Goal: Transaction & Acquisition: Purchase product/service

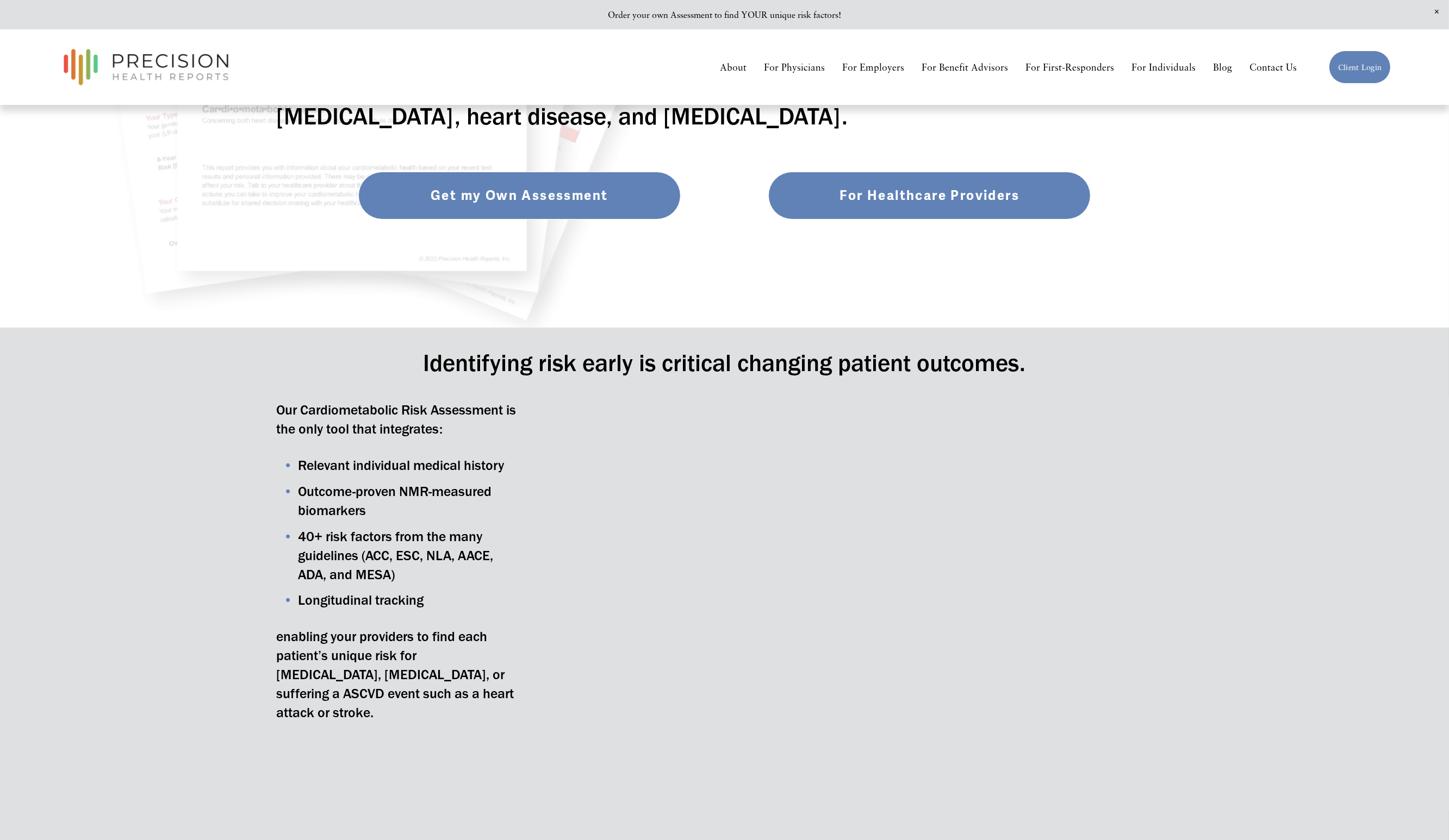
scroll to position [326, 0]
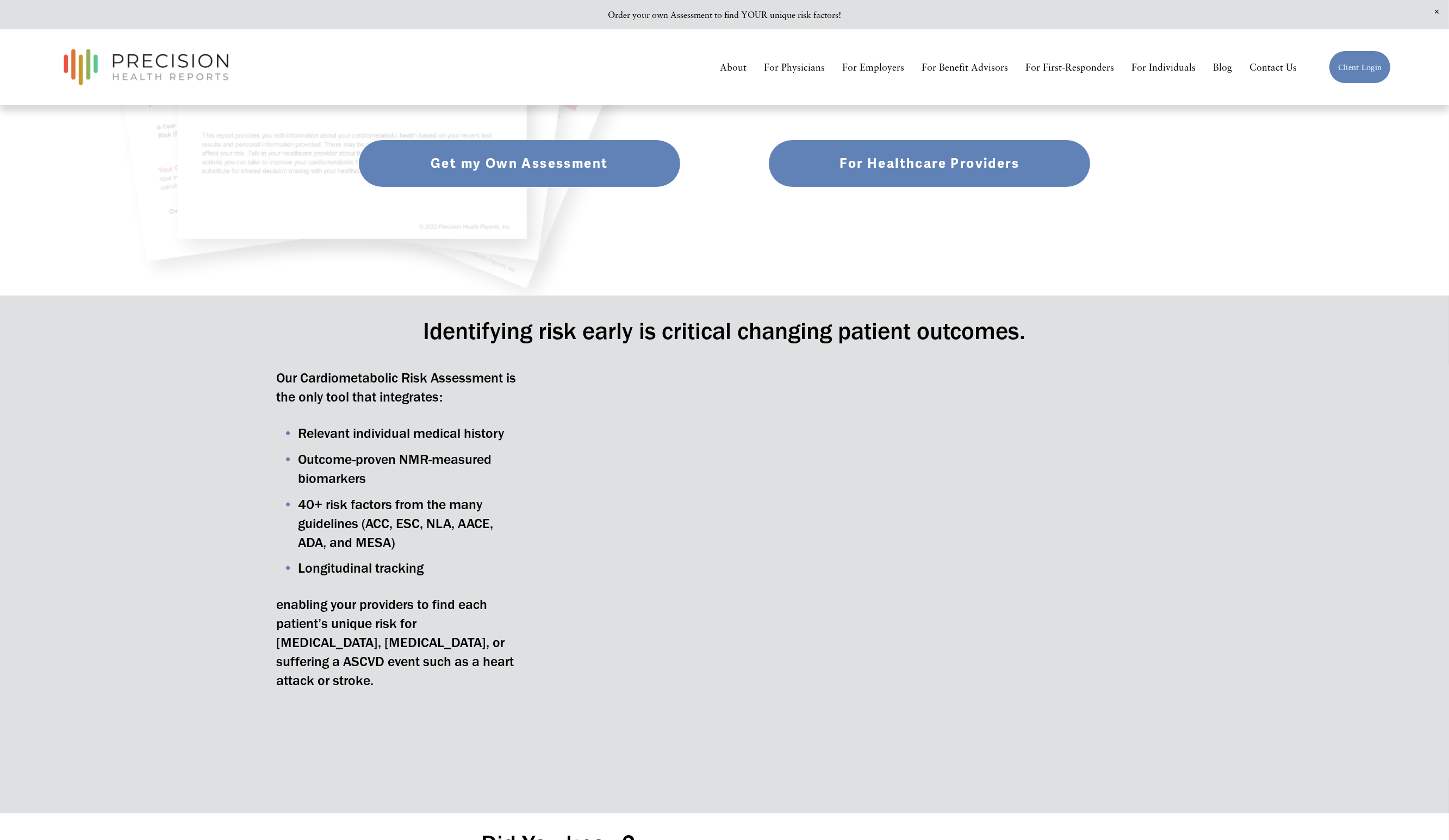
click at [501, 165] on link "Get my Own Assessment" at bounding box center [519, 164] width 322 height 48
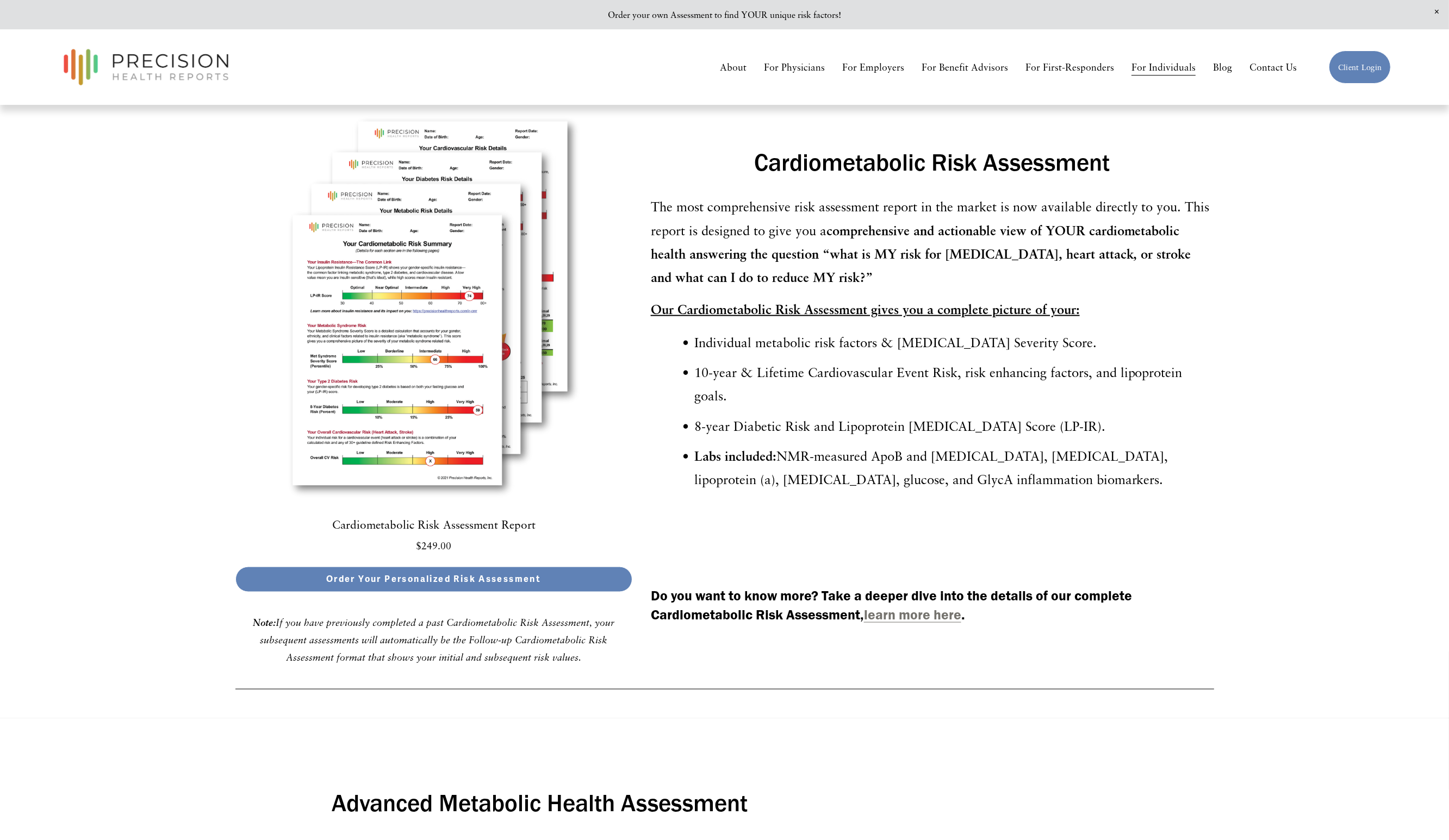
scroll to position [2690, 0]
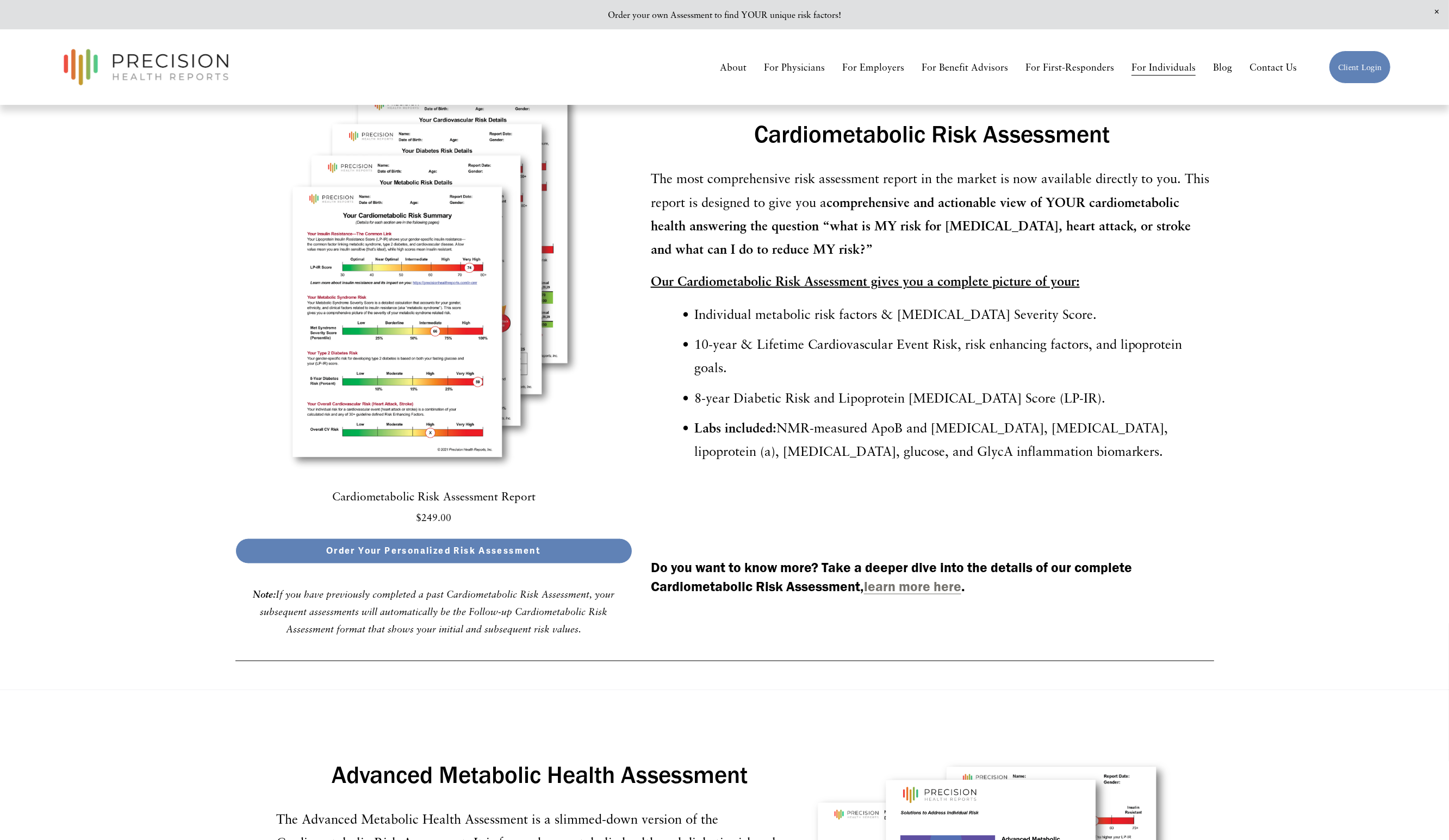
click at [415, 314] on img at bounding box center [434, 279] width 397 height 397
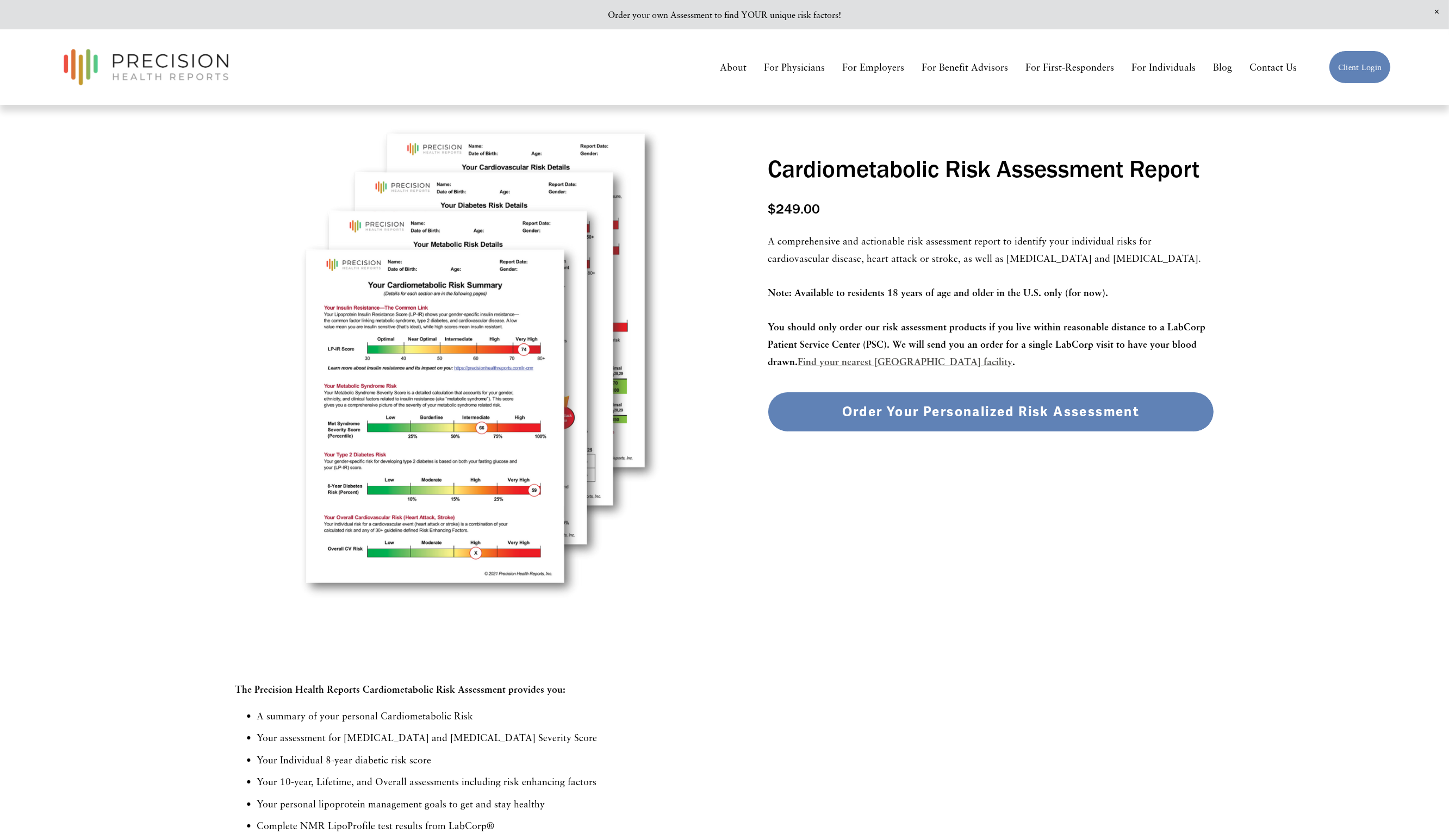
scroll to position [81, 0]
